Goal: Task Accomplishment & Management: Use online tool/utility

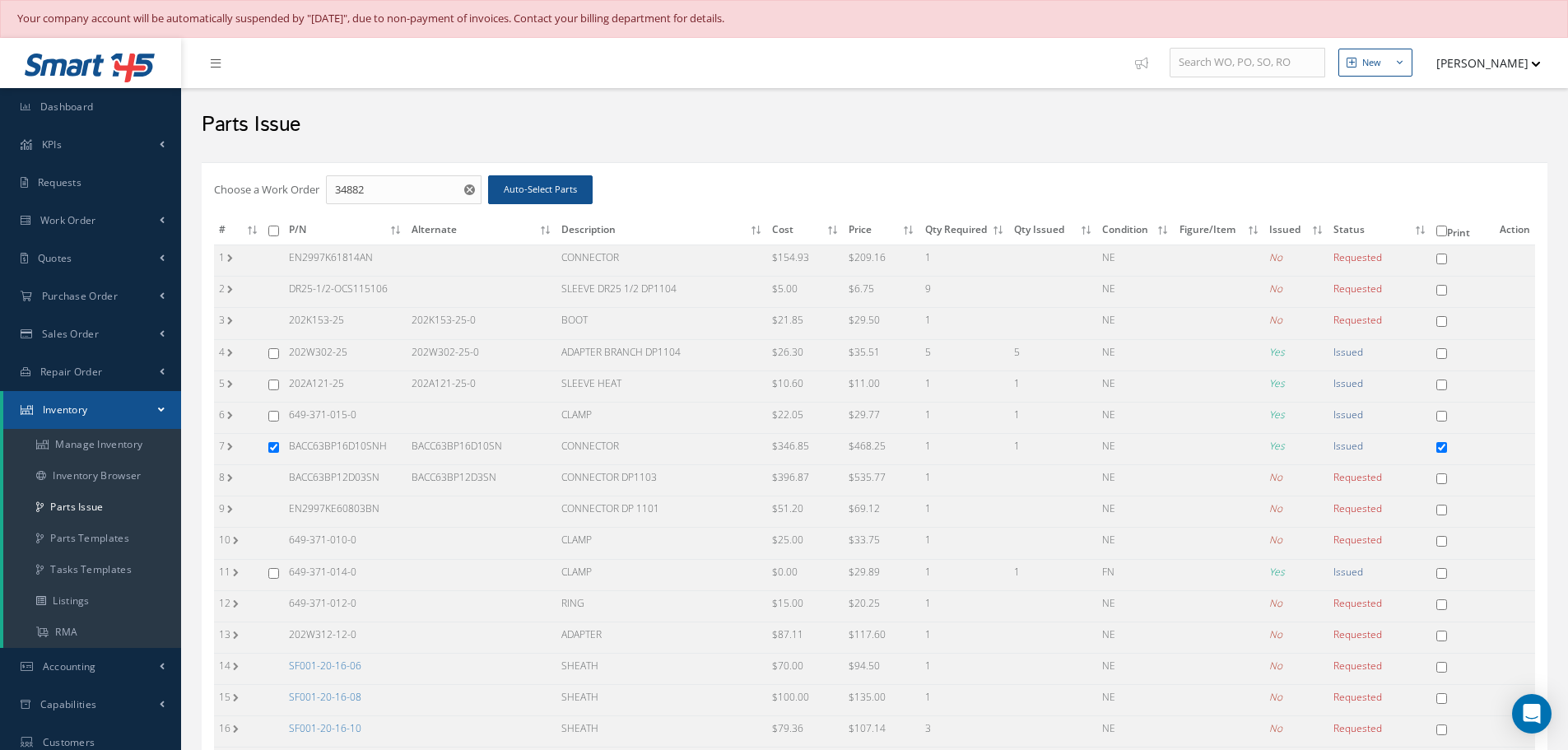
scroll to position [442, 0]
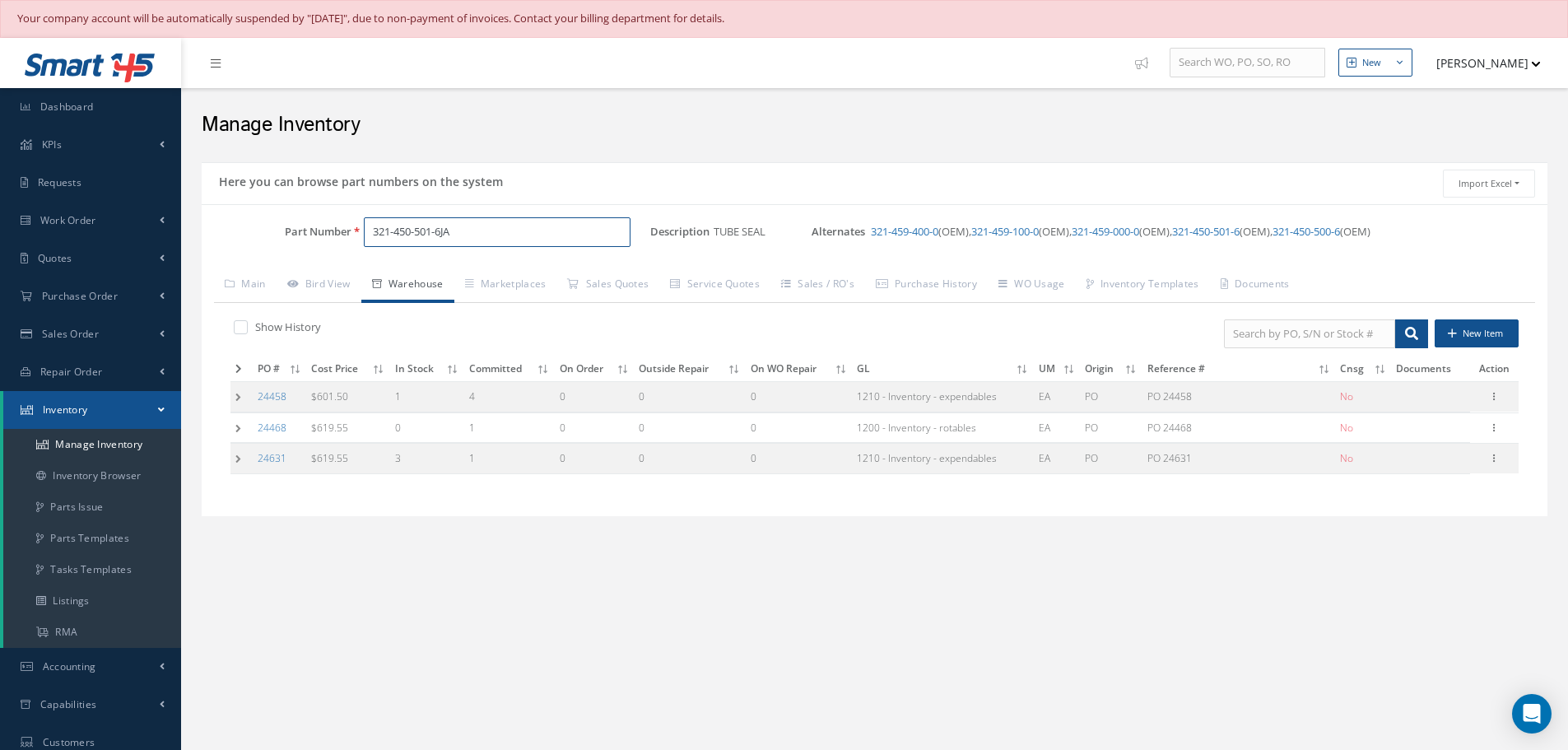
click at [535, 229] on input "321-450-501-6JA" at bounding box center [497, 232] width 266 height 30
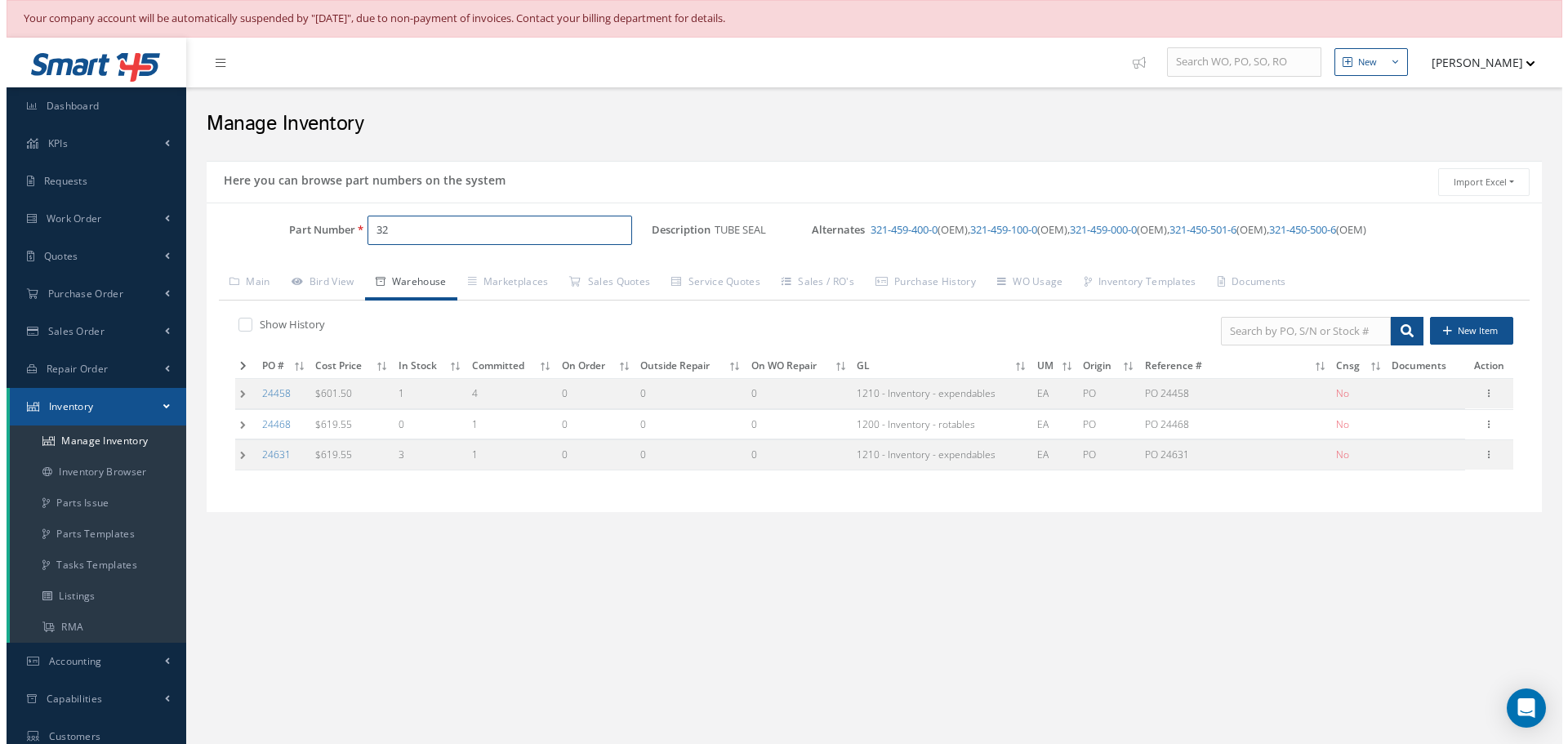
type input "3"
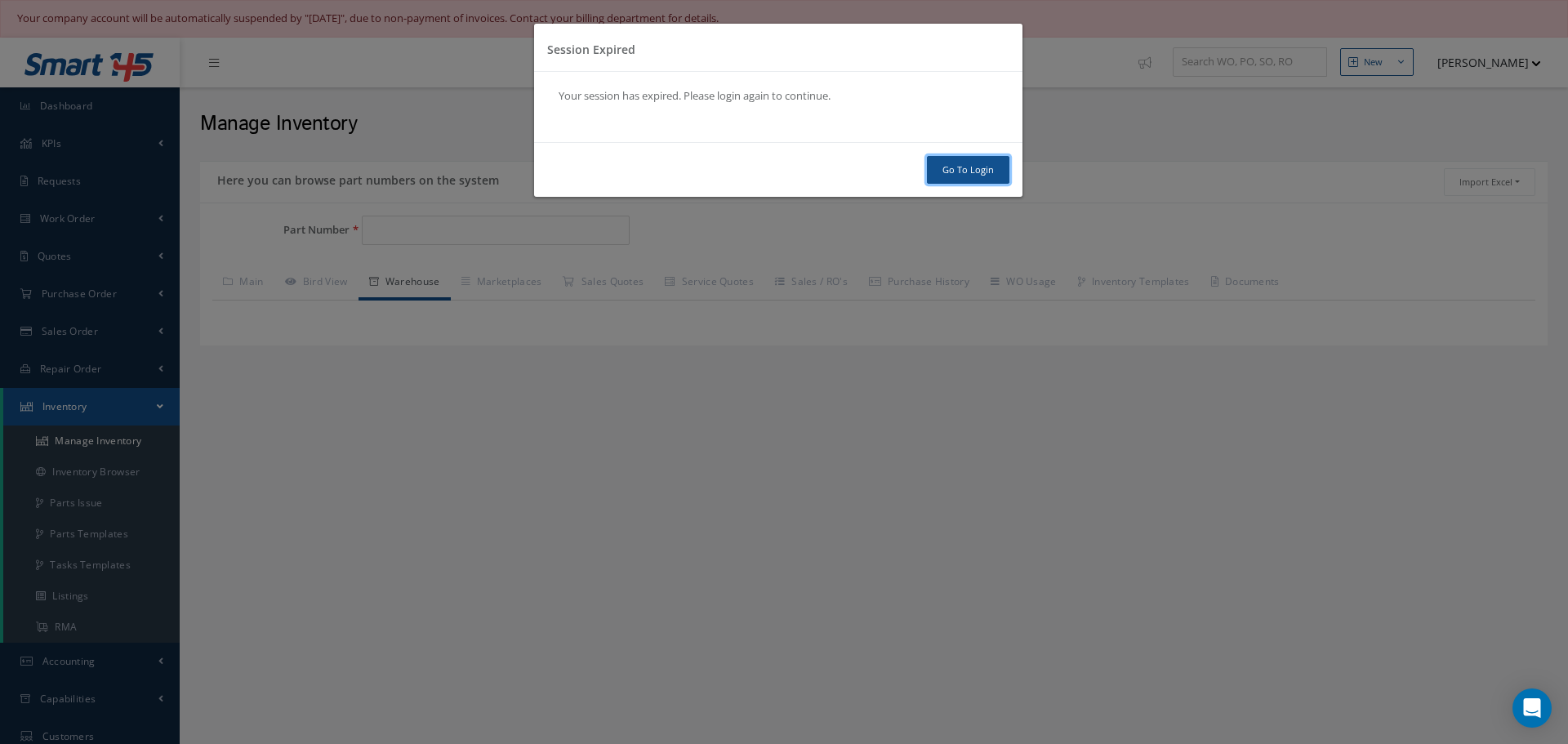
click at [972, 161] on link "Go To Login" at bounding box center [968, 170] width 82 height 29
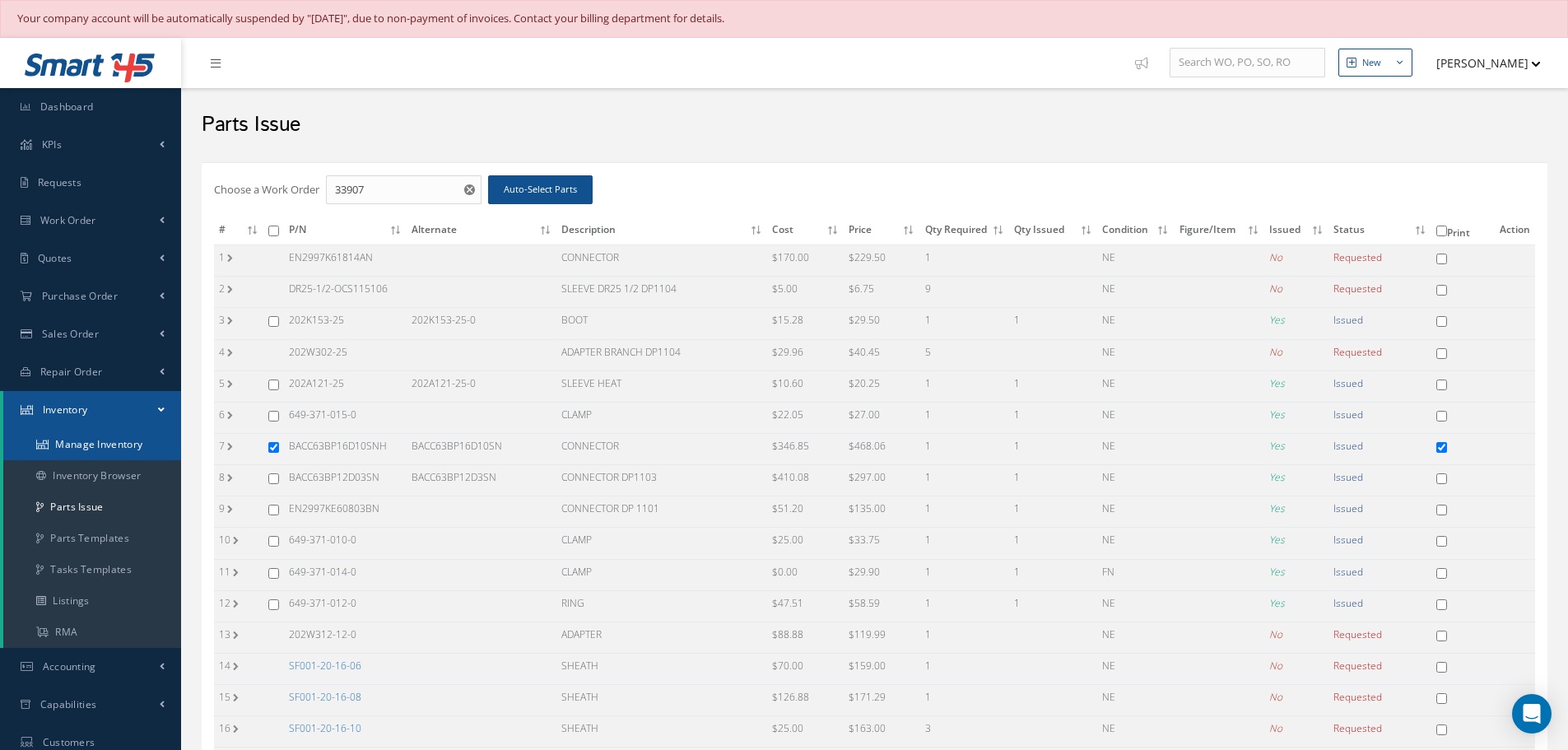
click at [119, 442] on link "Manage Inventory" at bounding box center [92, 444] width 178 height 32
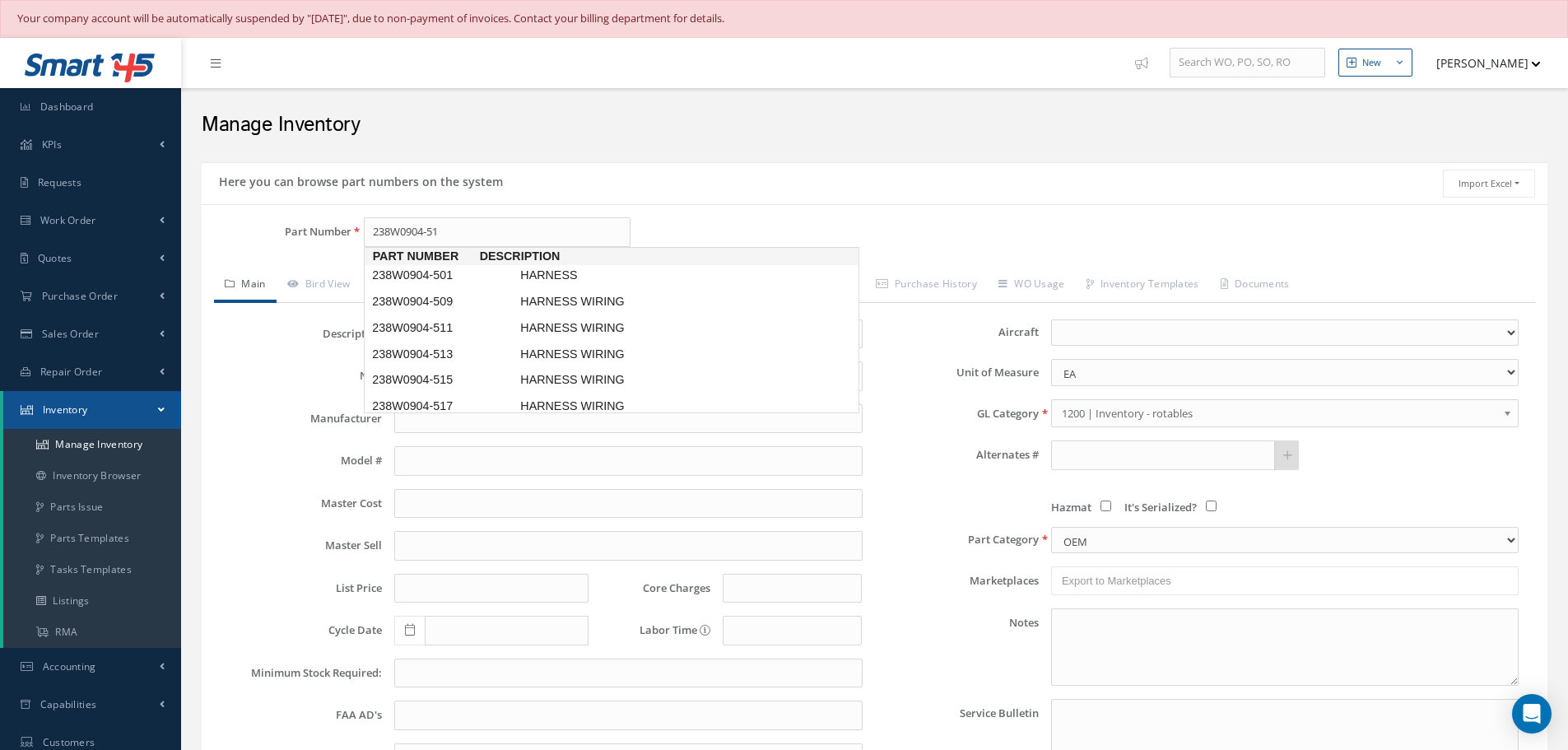
type input "238W0904-515"
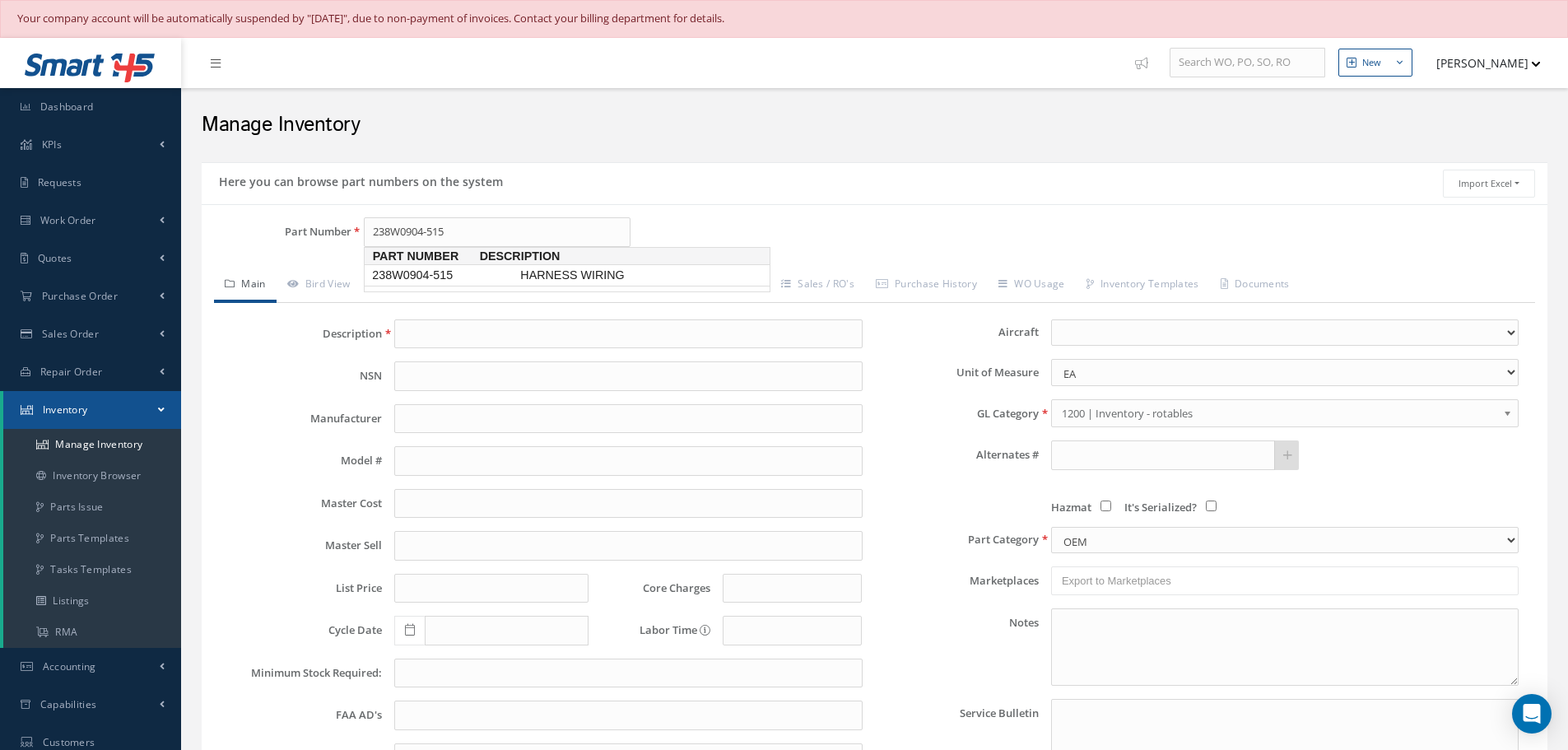
click at [406, 271] on span "238W0904-515" at bounding box center [443, 275] width 148 height 18
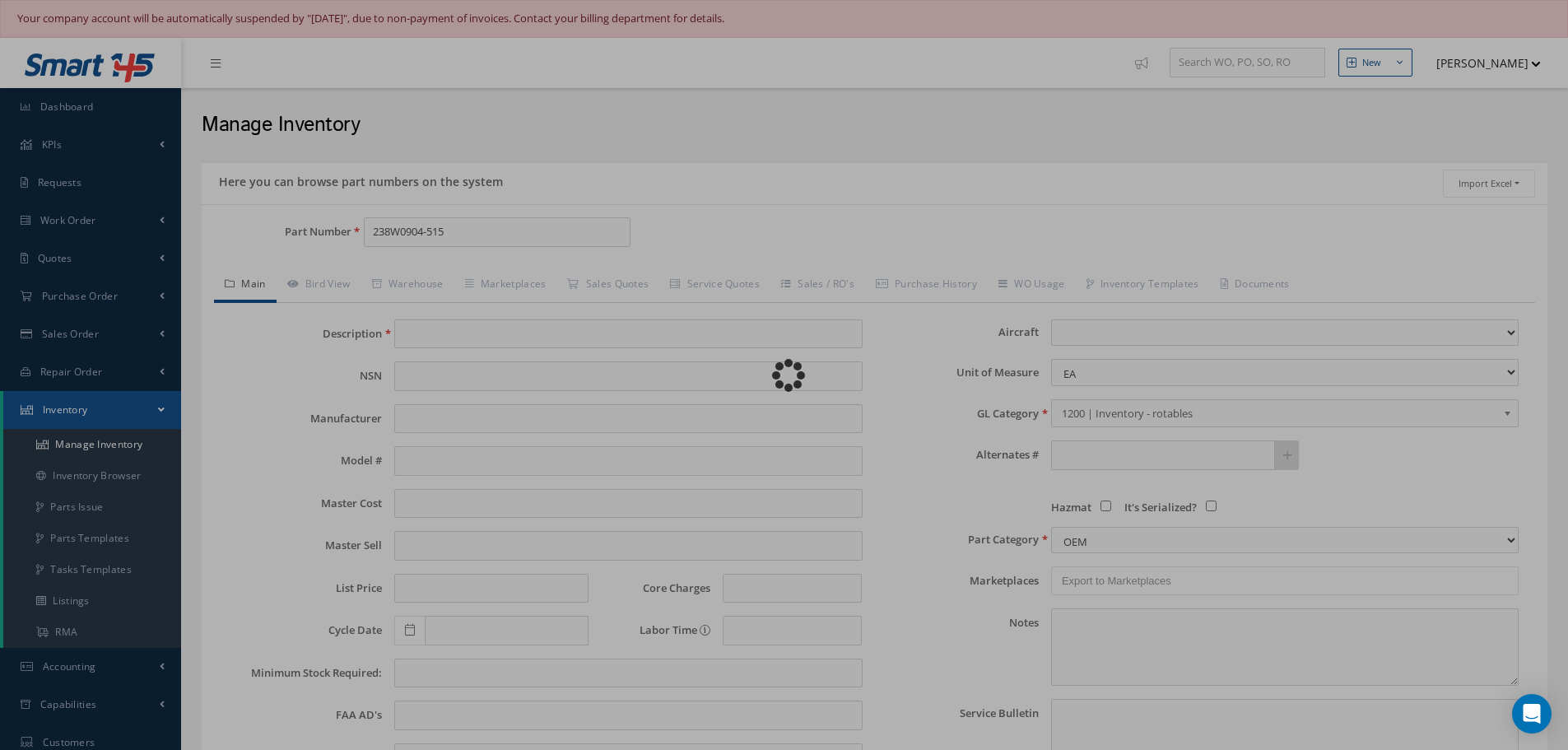
type input "HARNESS WIRING"
type input "0.00"
select select
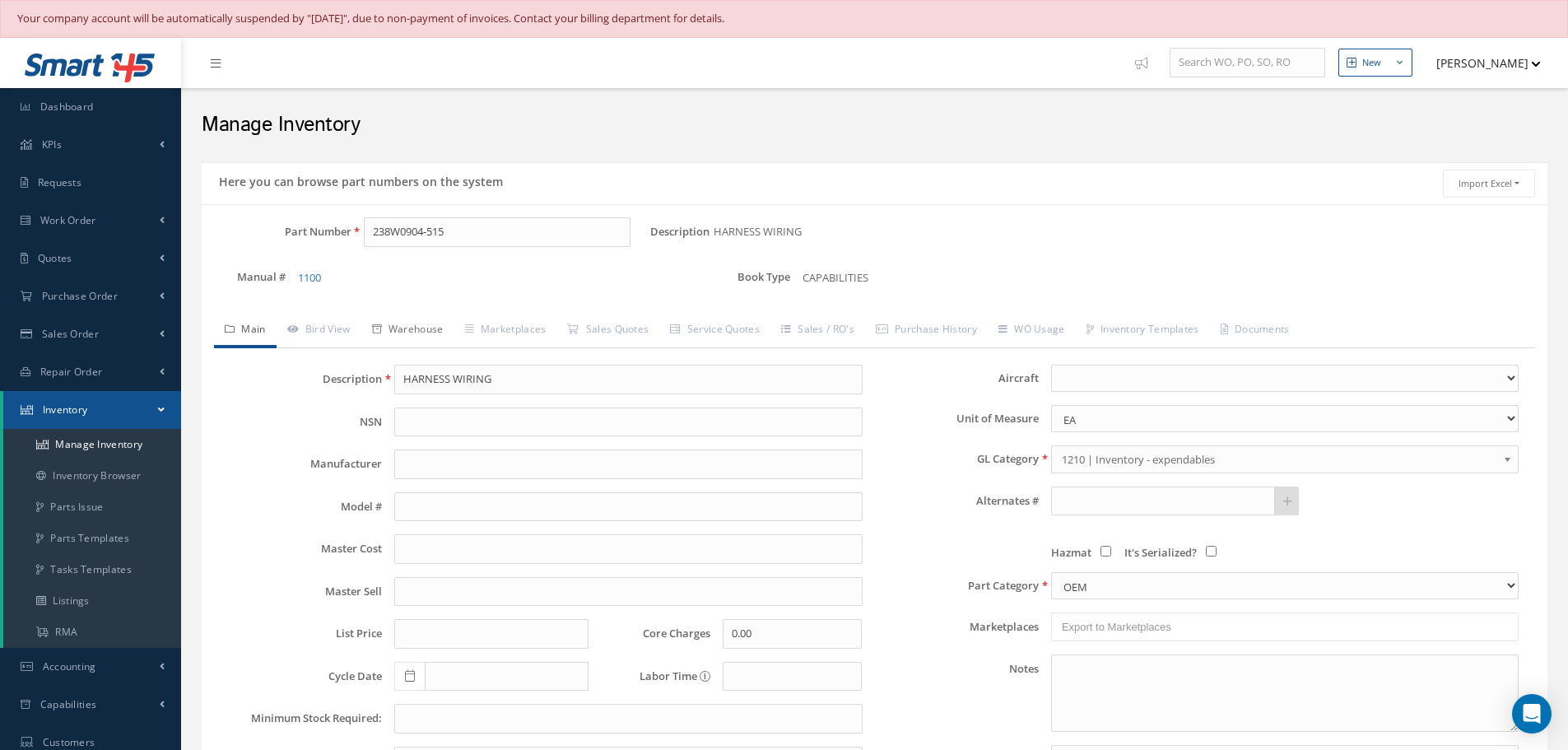
type input "238W0904-515"
click at [432, 322] on link "Warehouse" at bounding box center [408, 331] width 93 height 34
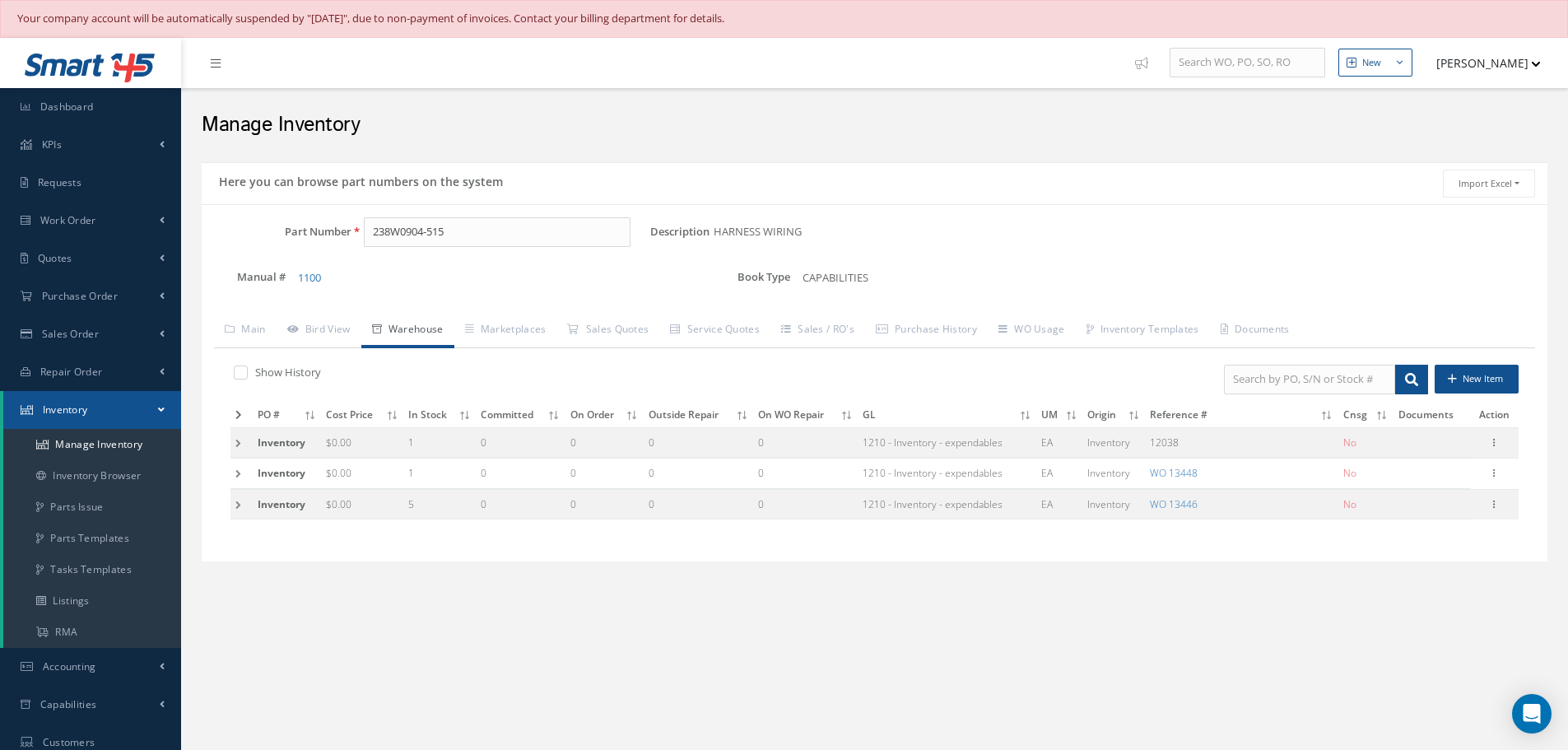
click at [240, 471] on td at bounding box center [241, 473] width 22 height 31
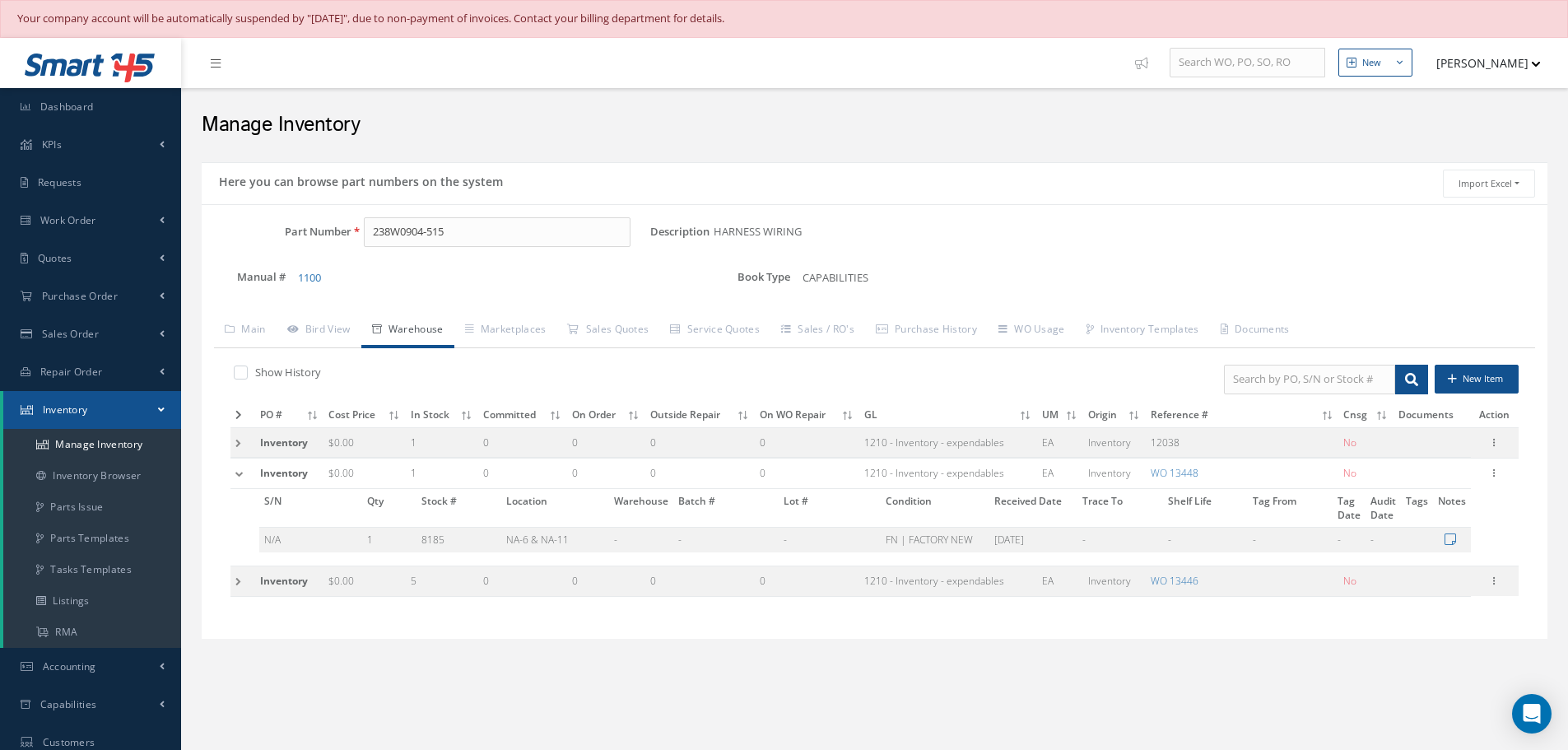
click at [239, 582] on td at bounding box center [242, 581] width 25 height 31
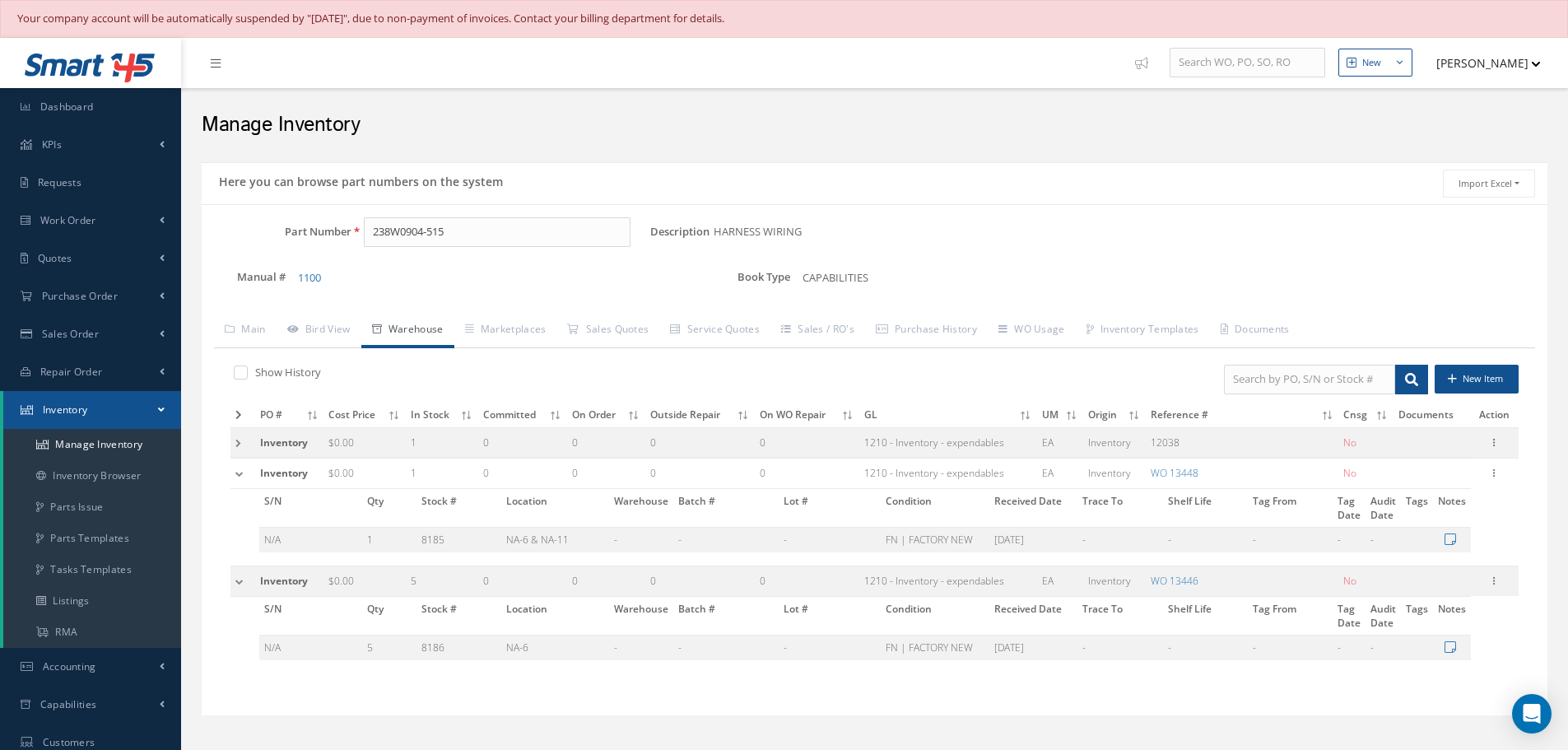
click at [238, 582] on td at bounding box center [242, 581] width 25 height 31
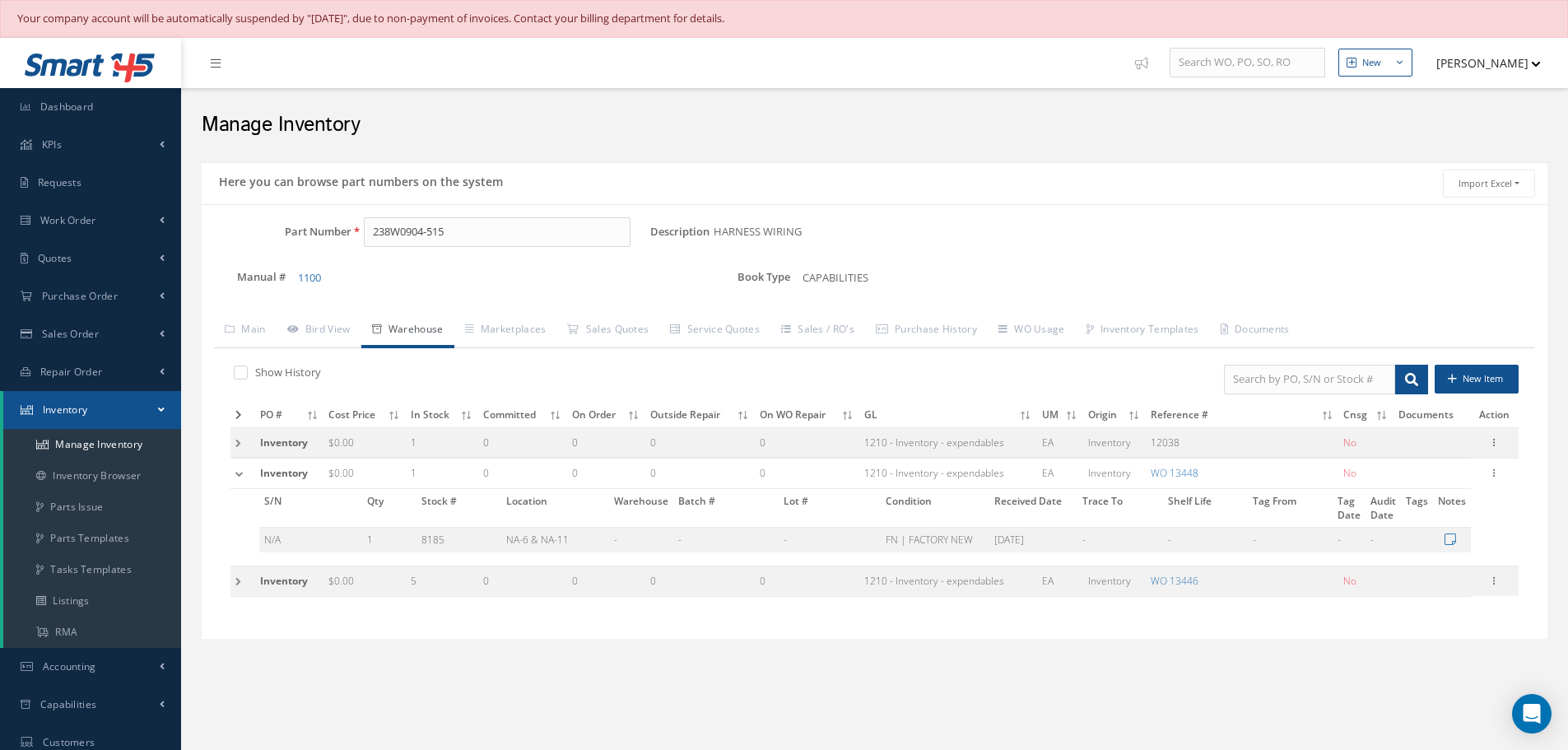
click at [241, 472] on td at bounding box center [242, 473] width 25 height 31
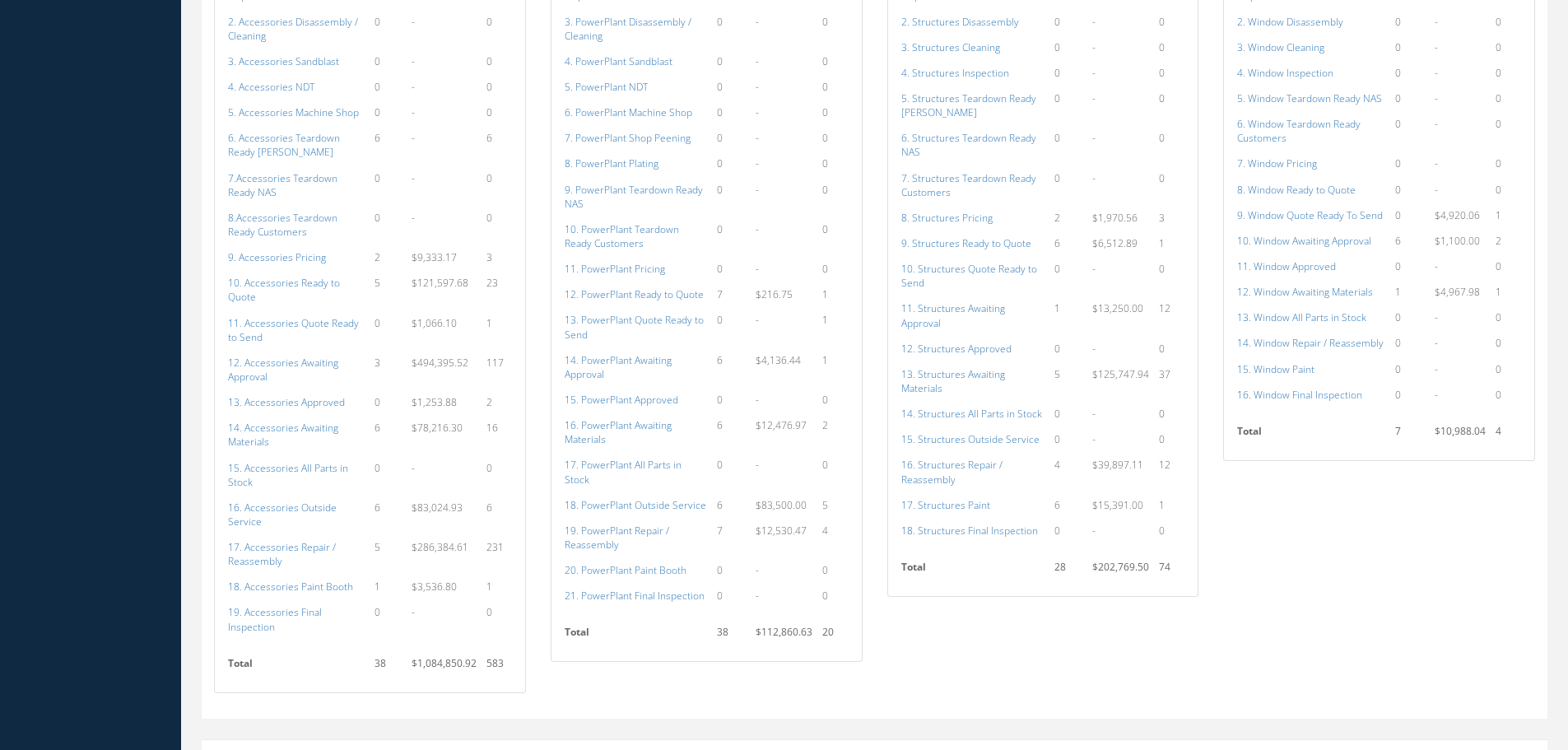
scroll to position [1013, 0]
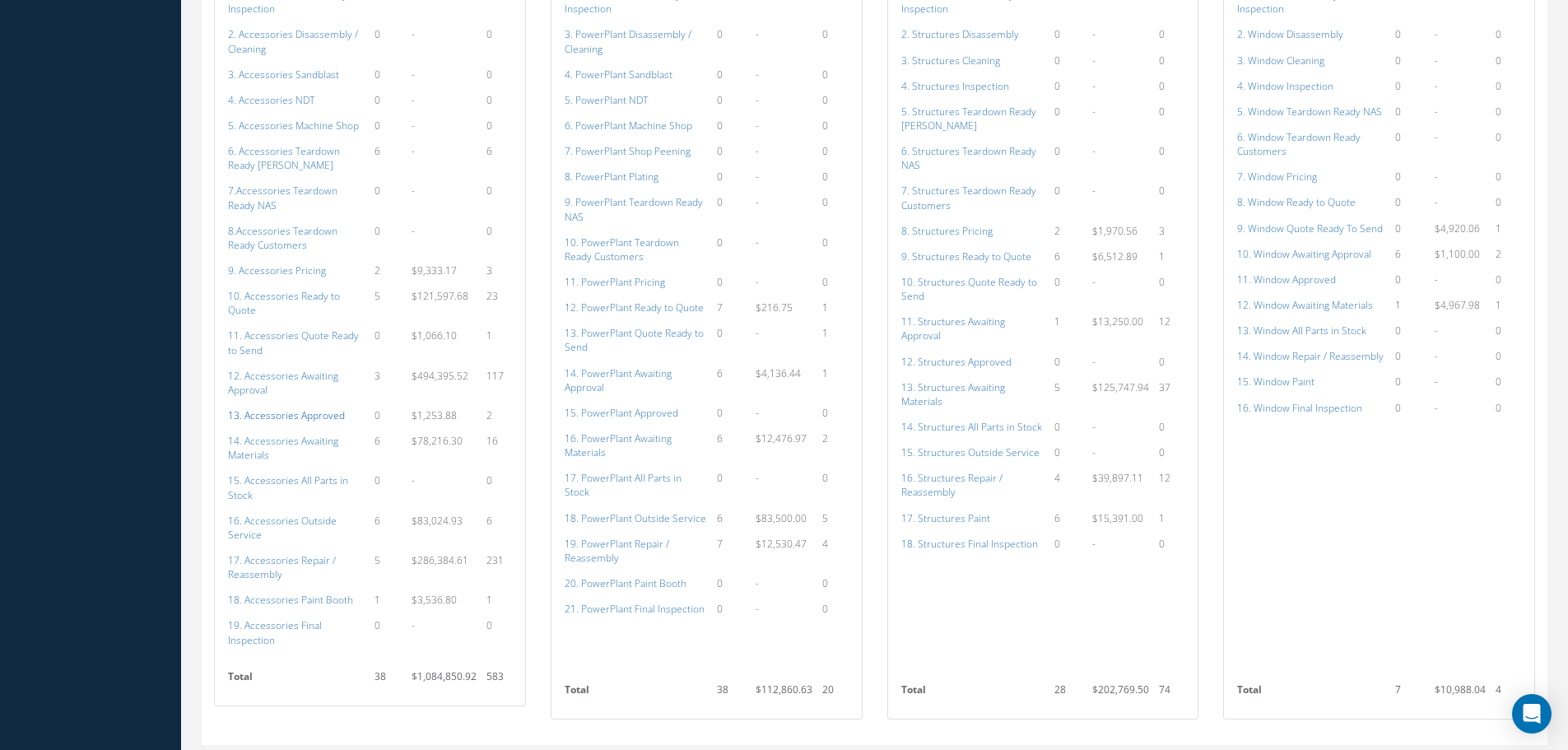
click at [306, 408] on a=113&excludeInternalCustomer=false&excludeInvoicedOrClosed=true&shop_id=14&filtersHidded"] "13. Accessories Approved" at bounding box center [286, 415] width 116 height 14
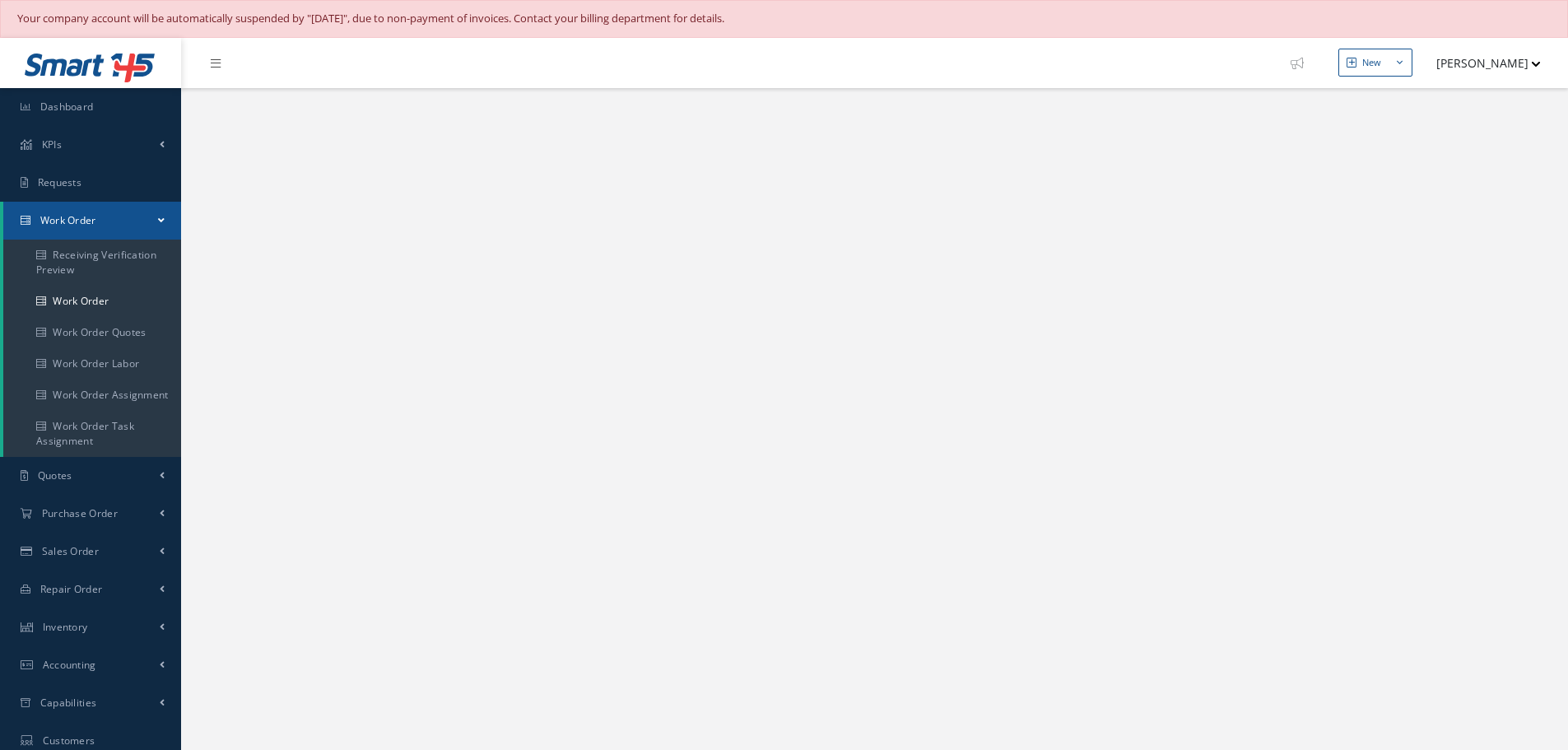
select select "25"
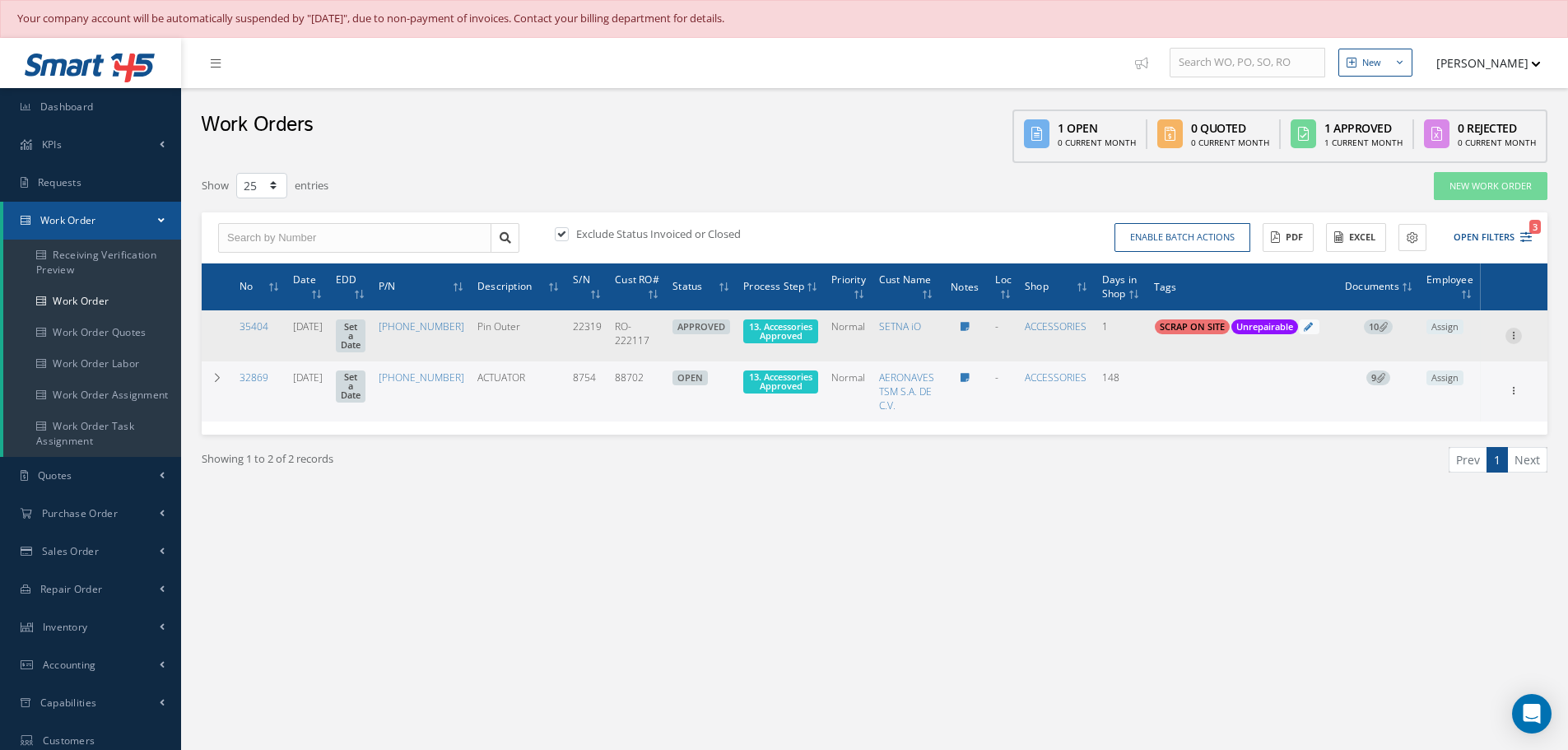
click at [1516, 341] on icon at bounding box center [1514, 334] width 17 height 13
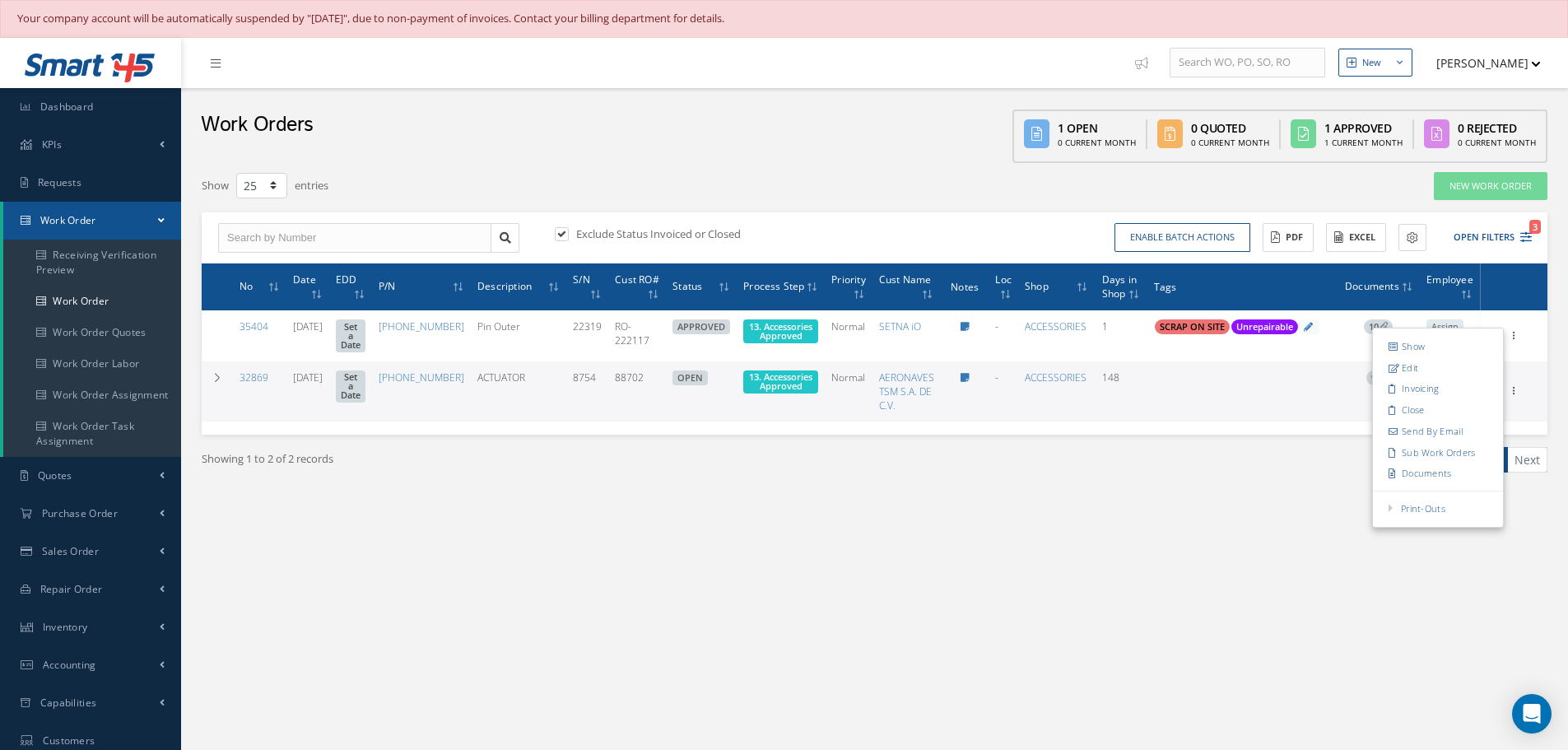
drag, startPoint x: 1057, startPoint y: 516, endPoint x: 824, endPoint y: 330, distance: 298.1
click at [1058, 511] on div "Showing 1 to 2 of 2 records Prev 1 Next" at bounding box center [874, 474] width 1370 height 80
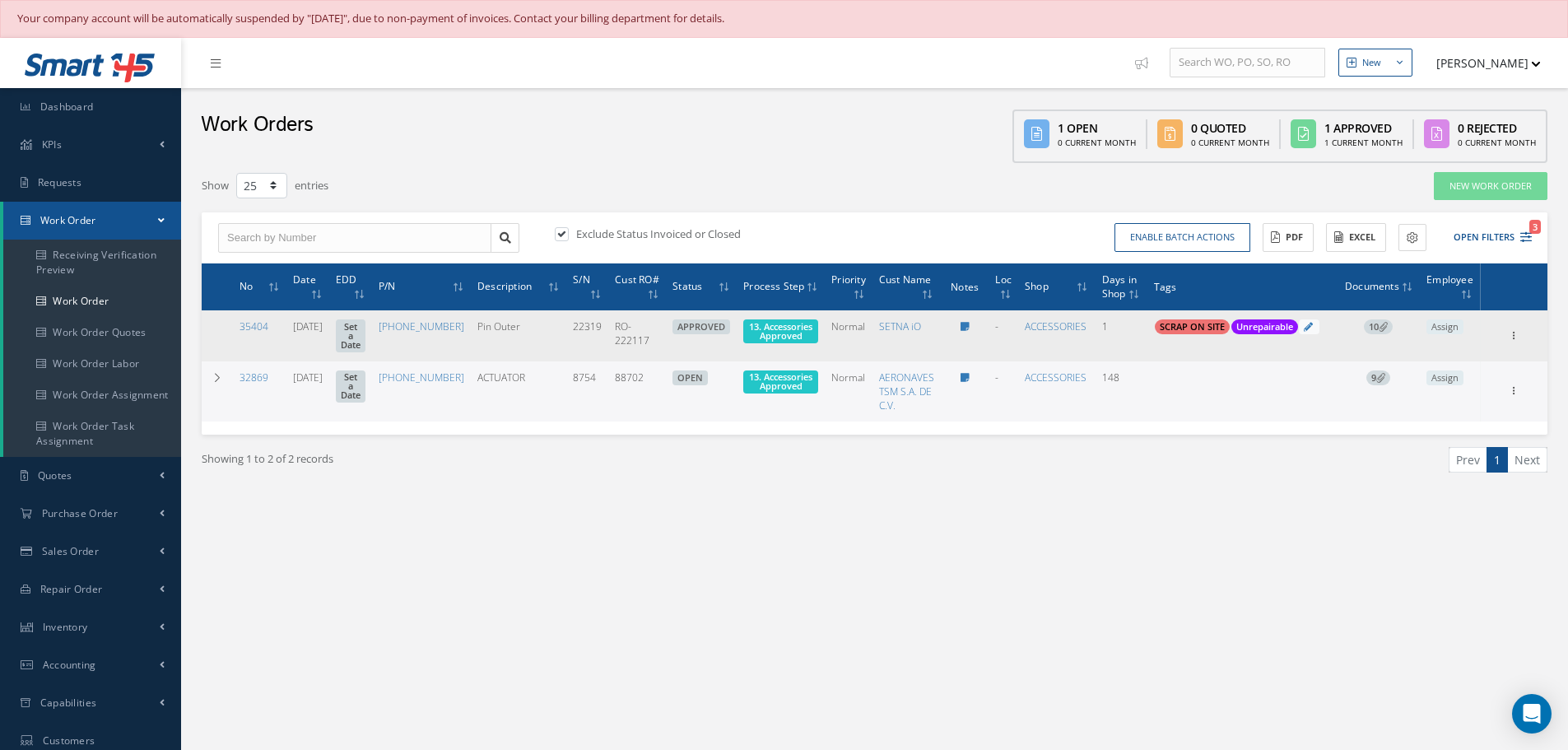
click at [788, 328] on span "13. Accessories Approved" at bounding box center [781, 332] width 75 height 24
click at [774, 328] on span "13. Accessories Approved" at bounding box center [781, 331] width 63 height 21
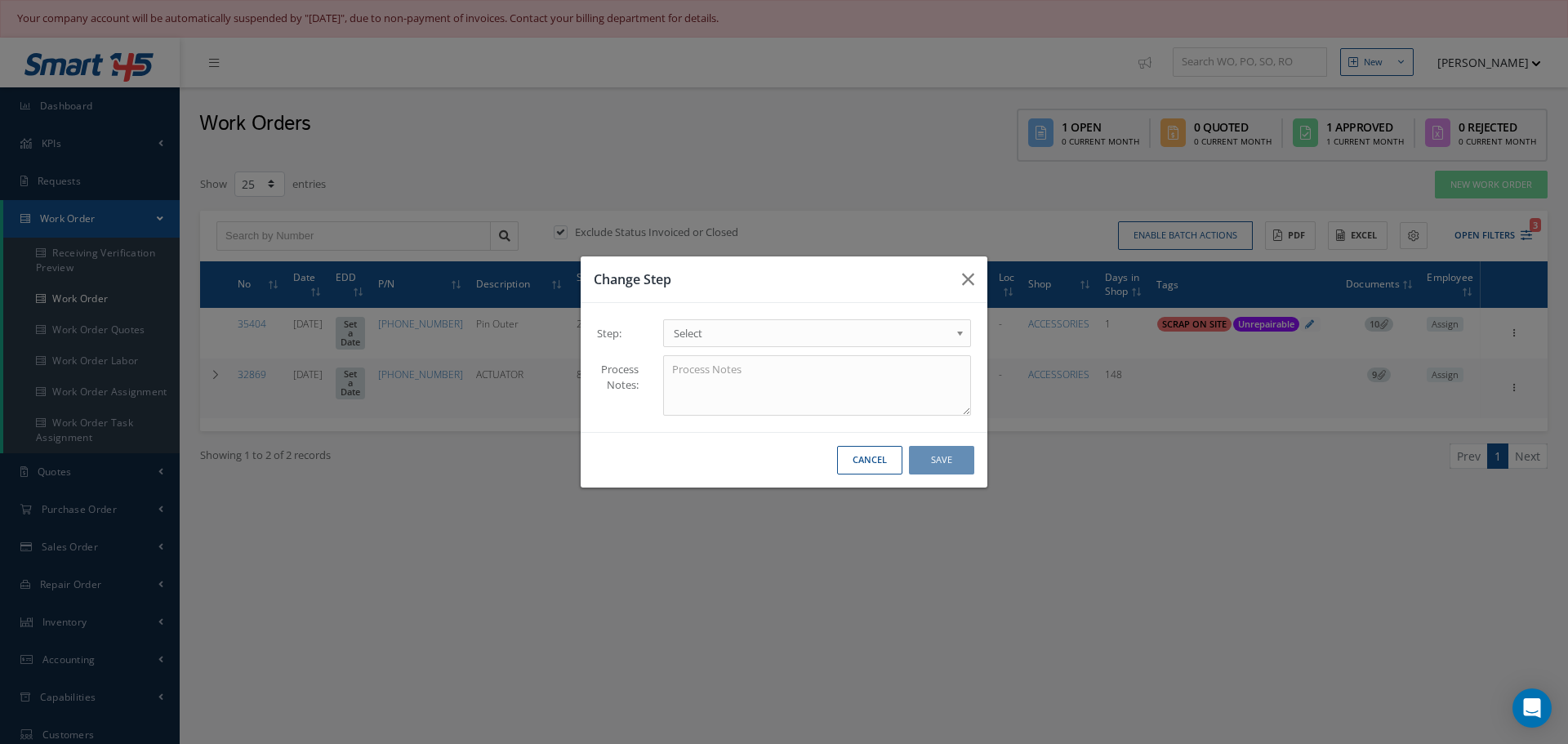
click at [959, 333] on b at bounding box center [963, 337] width 15 height 26
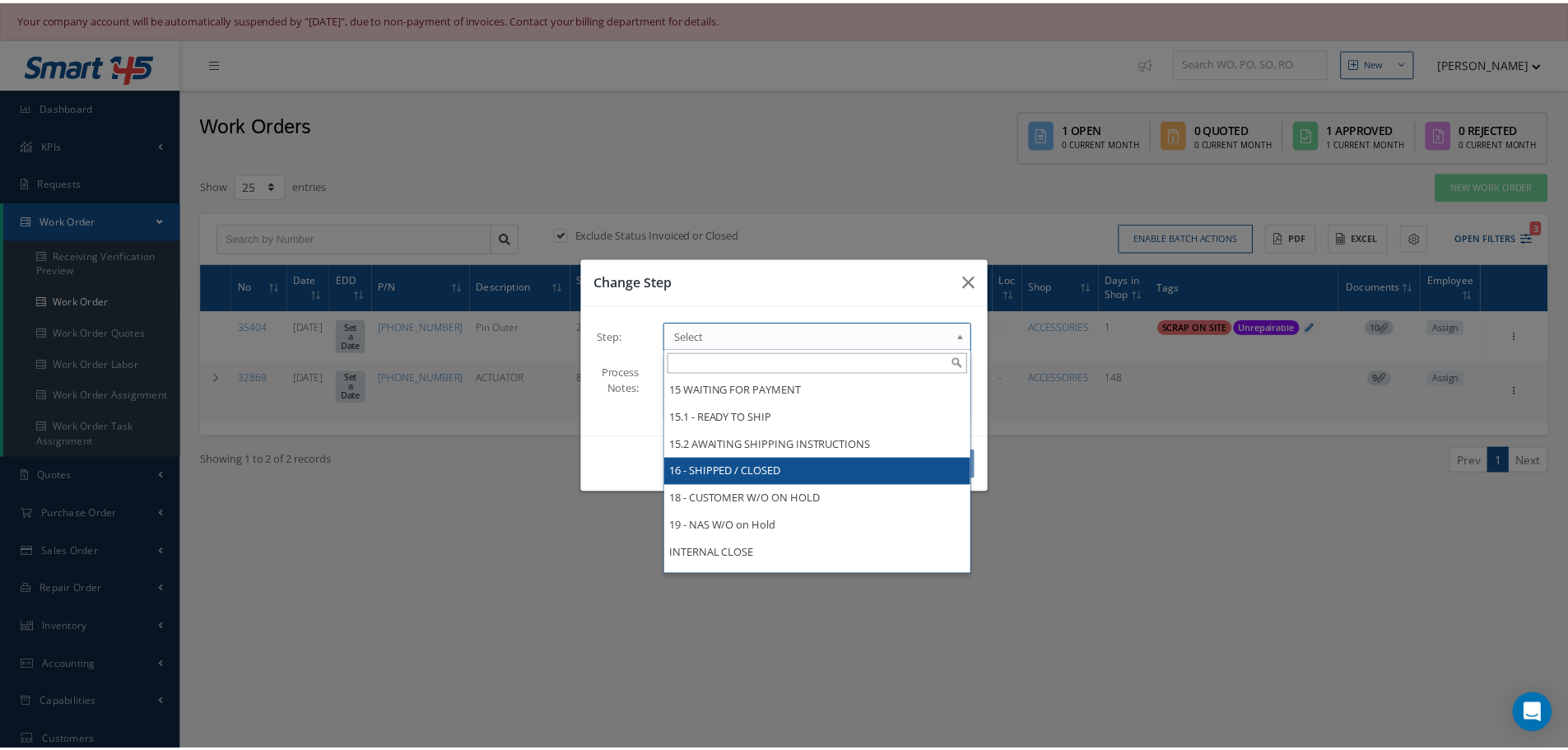
scroll to position [977, 0]
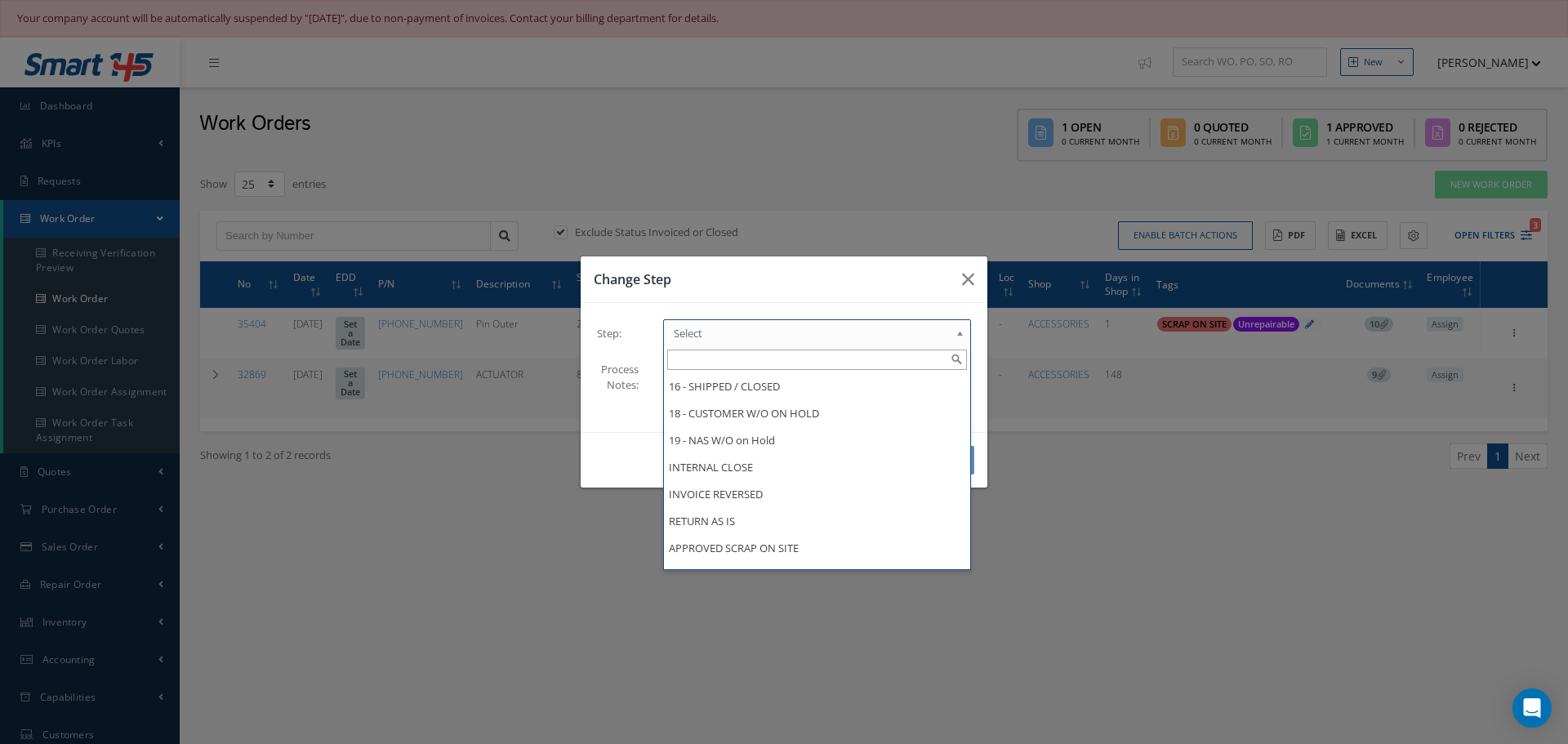
click at [1320, 529] on div "Change Step Step: 1 - INCOMING 1.1 Yusniel Montano 1.2 Electrical 1.4 Evelin Sa…" at bounding box center [784, 372] width 1568 height 744
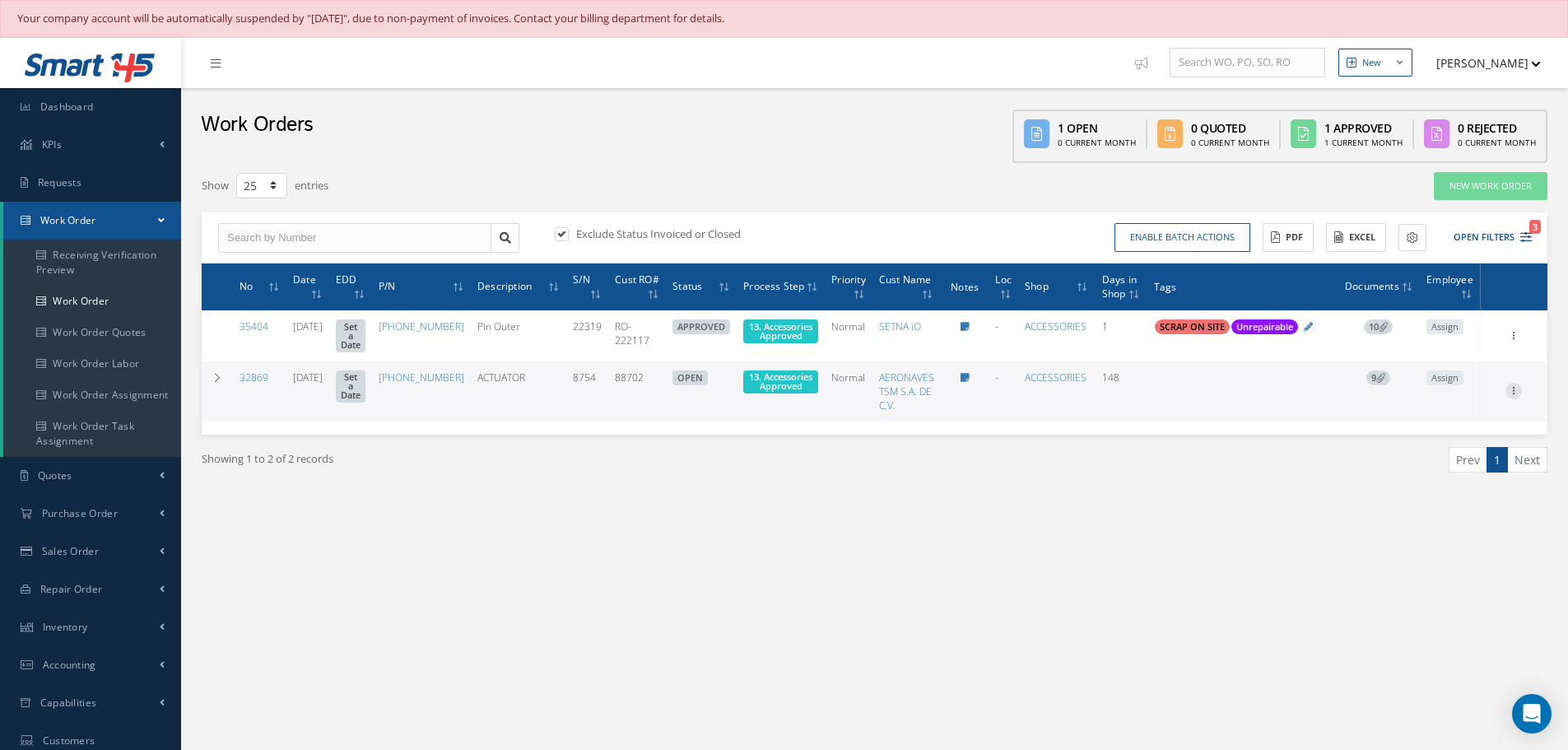
click at [1511, 341] on icon at bounding box center [1514, 334] width 17 height 13
click at [1426, 494] on link "Part Issue" at bounding box center [1438, 486] width 130 height 21
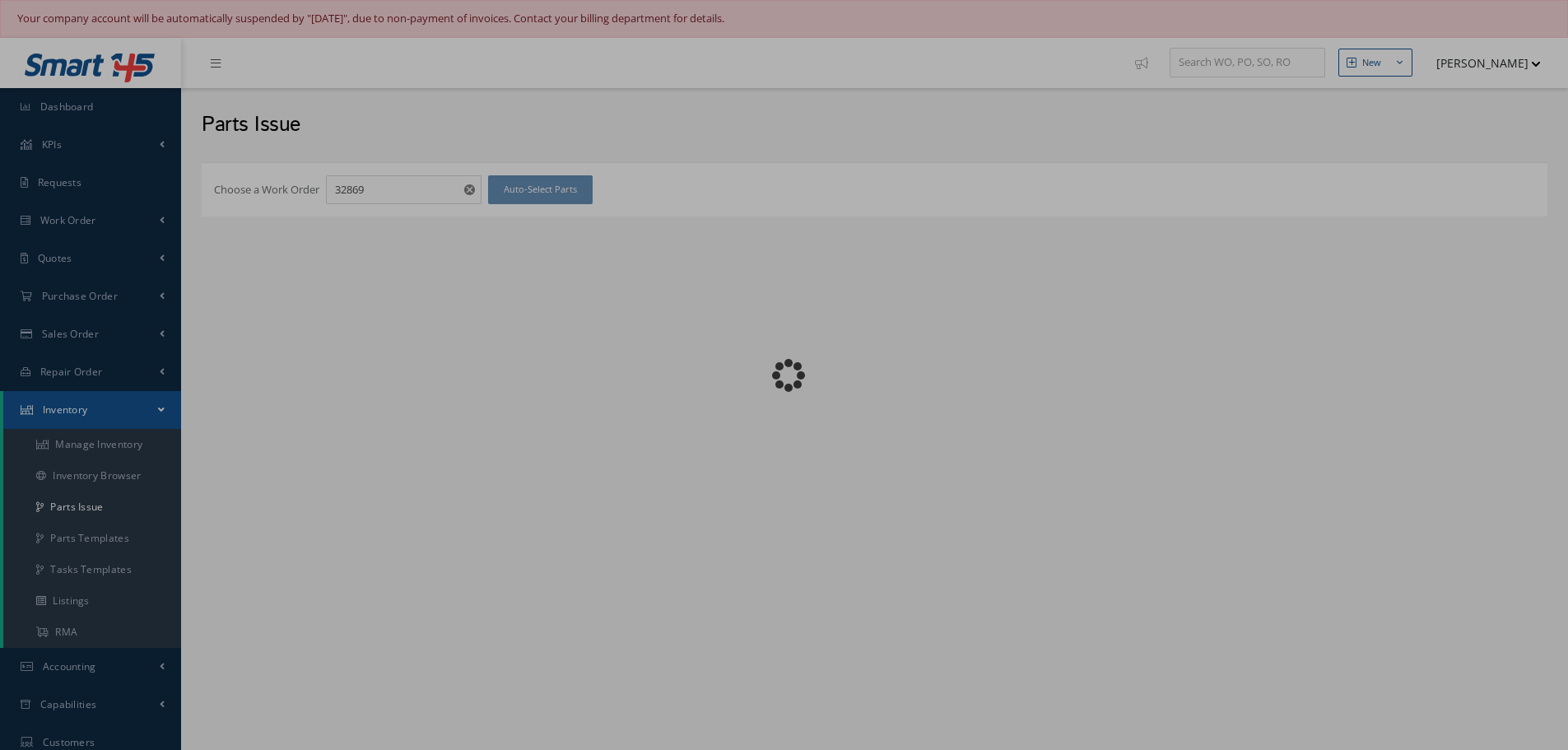
checkbox input "false"
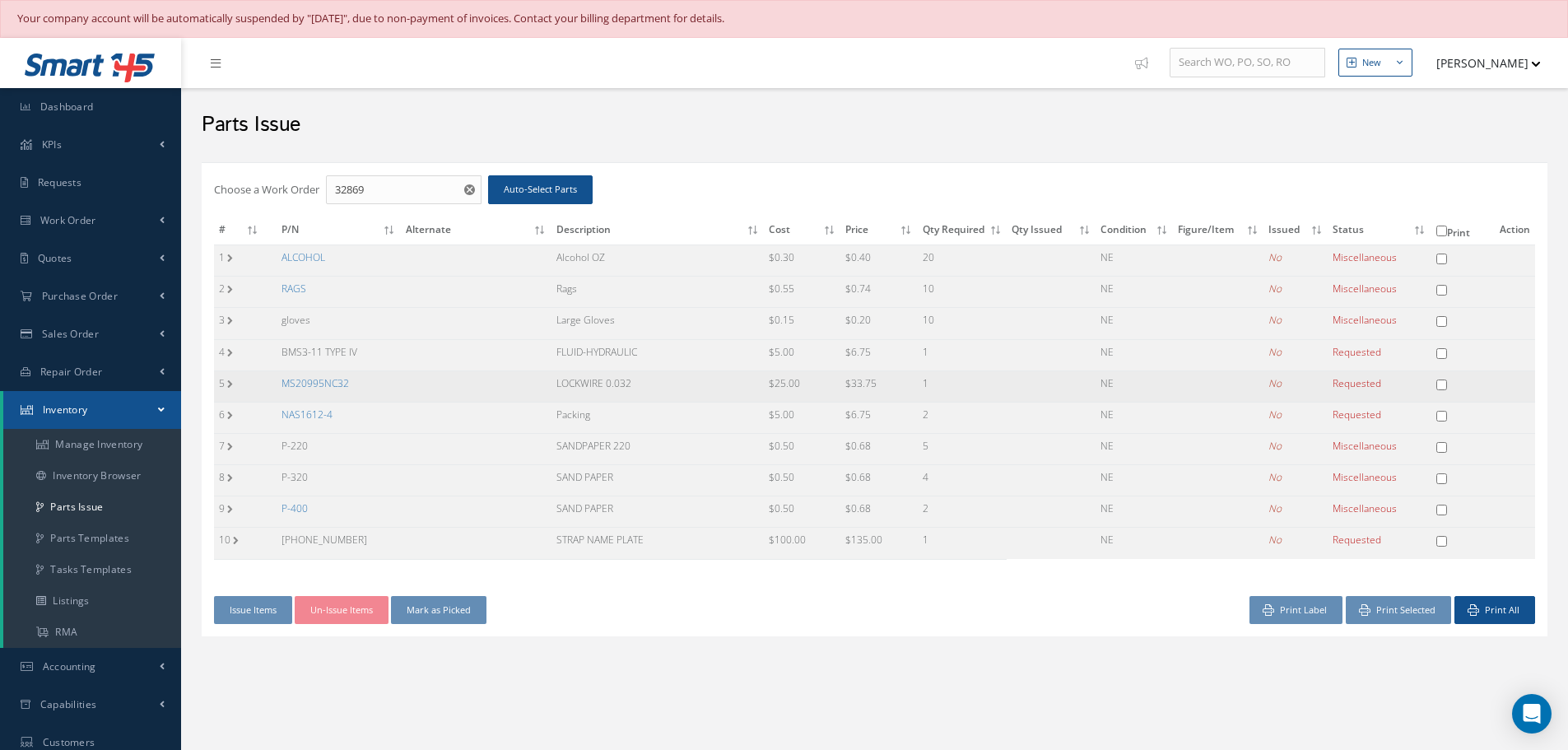
click at [1443, 386] on input "checkbox" at bounding box center [1441, 384] width 10 height 10
checkbox input "true"
click at [1439, 413] on input "checkbox" at bounding box center [1441, 416] width 10 height 10
checkbox input "true"
click at [1421, 607] on button "Print Selected" at bounding box center [1398, 610] width 105 height 29
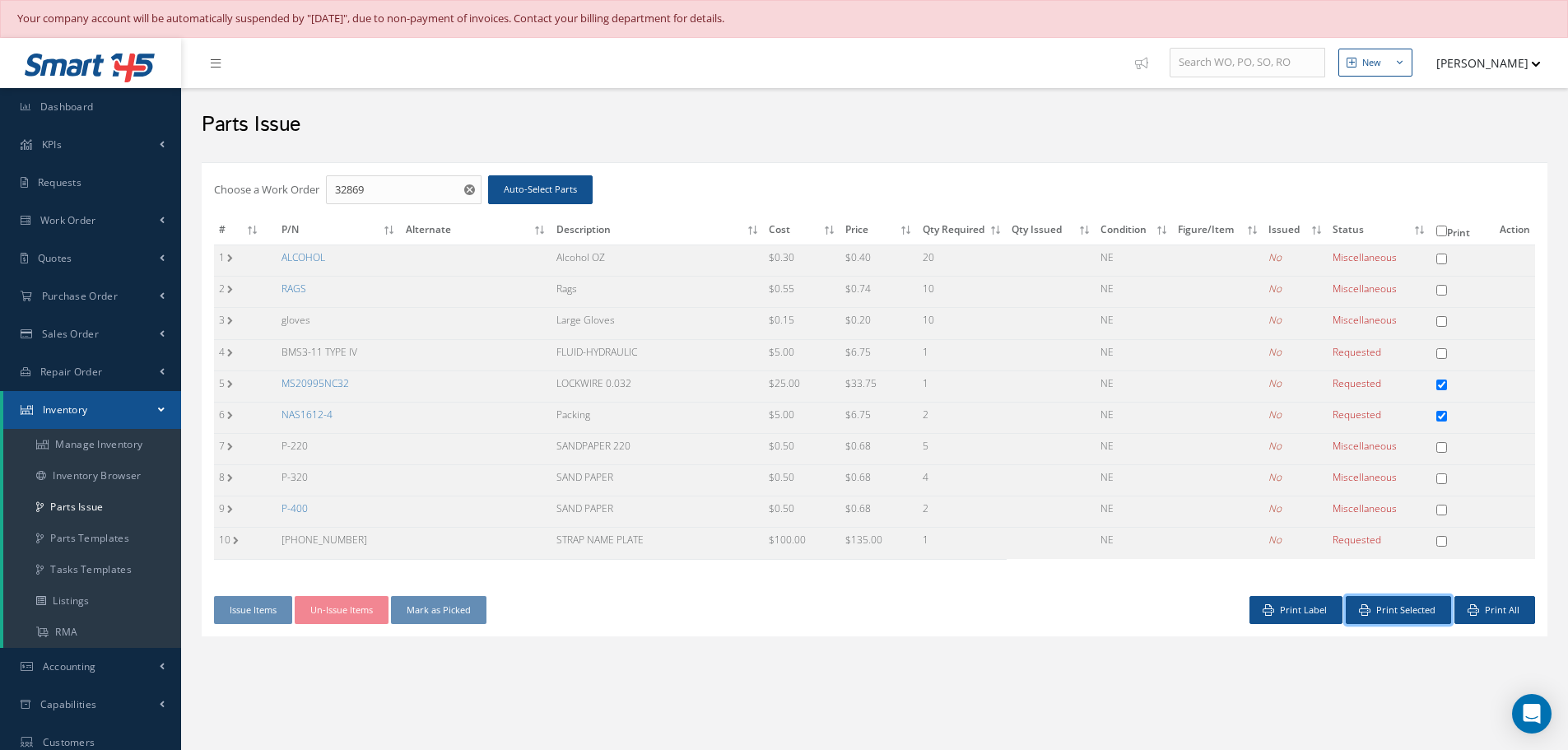
click at [1345, 596] on button "Print Selected" at bounding box center [1398, 610] width 105 height 29
